Goal: Navigation & Orientation: Find specific page/section

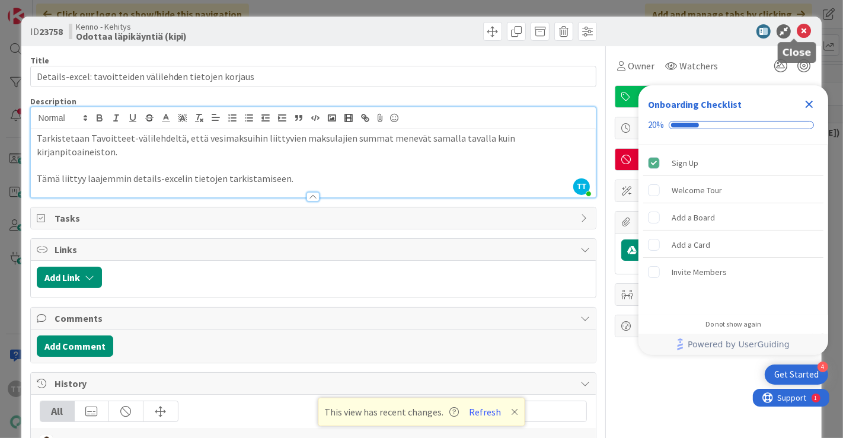
click at [797, 31] on icon at bounding box center [804, 31] width 14 height 14
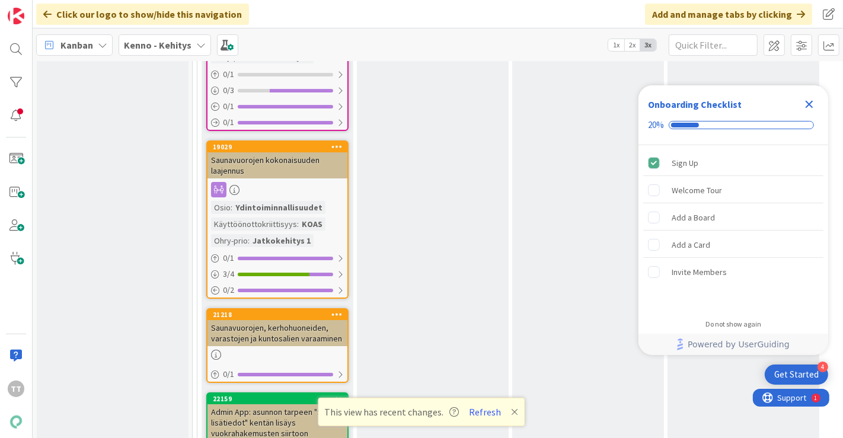
click at [813, 104] on icon "Close Checklist" at bounding box center [809, 104] width 14 height 14
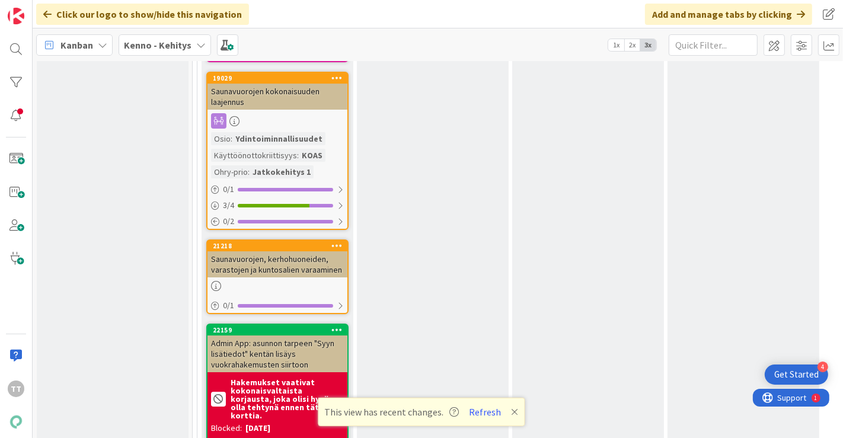
scroll to position [7247, 0]
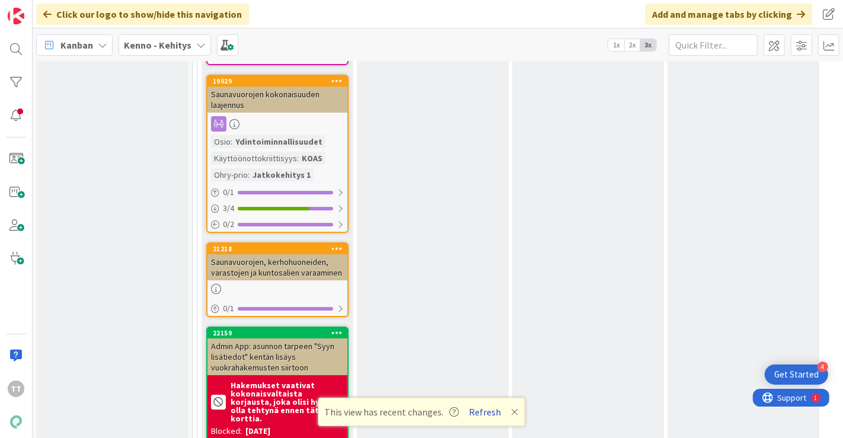
click at [479, 412] on button "Refresh" at bounding box center [485, 411] width 40 height 15
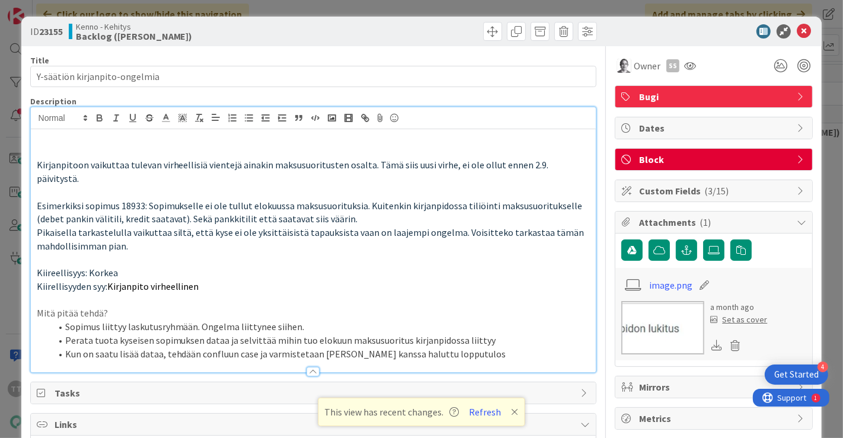
click at [254, 280] on p "Kiirellisyyden syy: Kirjanpito virheellinen" at bounding box center [314, 287] width 554 height 14
